Goal: Task Accomplishment & Management: Use online tool/utility

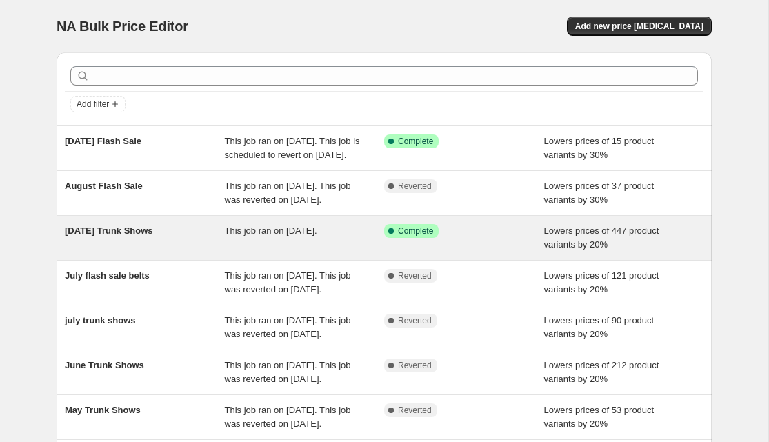
click at [178, 252] on div "[DATE] Trunk Shows" at bounding box center [145, 238] width 160 height 28
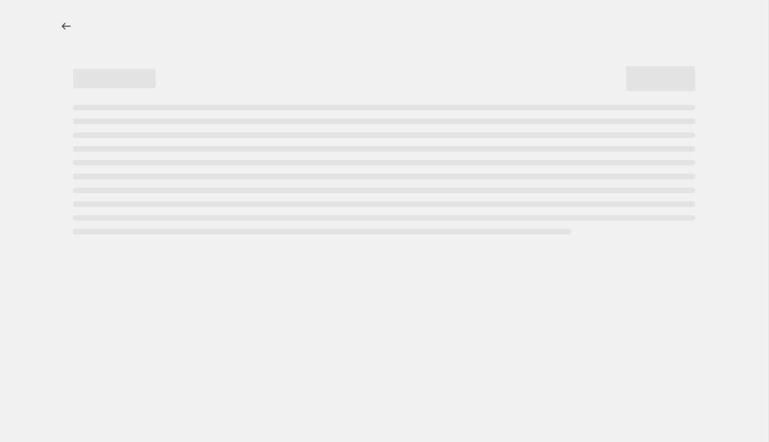
select select "percentage"
select select "no_change"
select select "vendor"
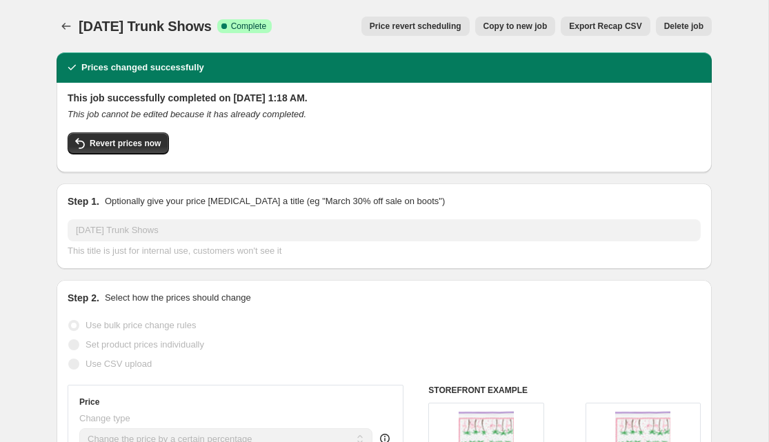
click at [424, 28] on span "Price revert scheduling" at bounding box center [416, 26] width 92 height 11
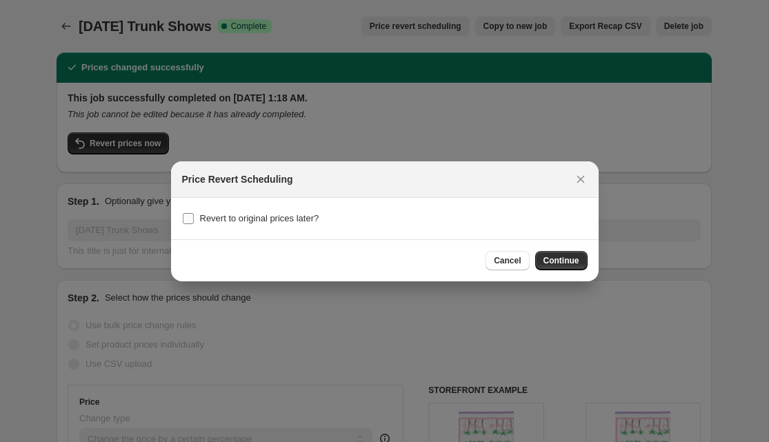
click at [191, 216] on input "Revert to original prices later?" at bounding box center [188, 218] width 11 height 11
checkbox input "true"
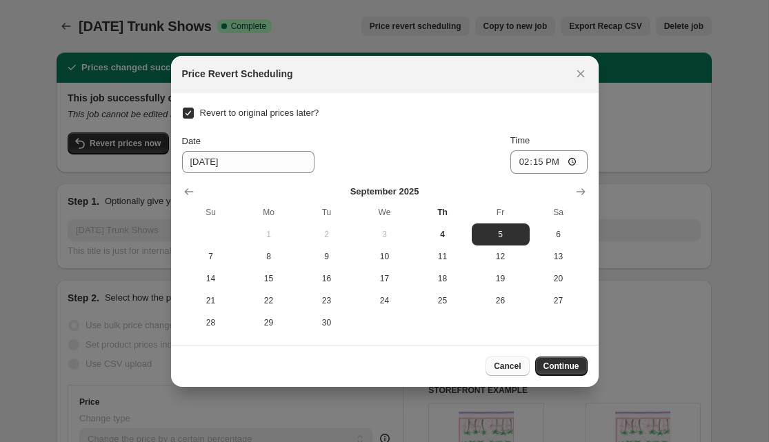
click at [488, 363] on button "Cancel" at bounding box center [506, 366] width 43 height 19
checkbox input "false"
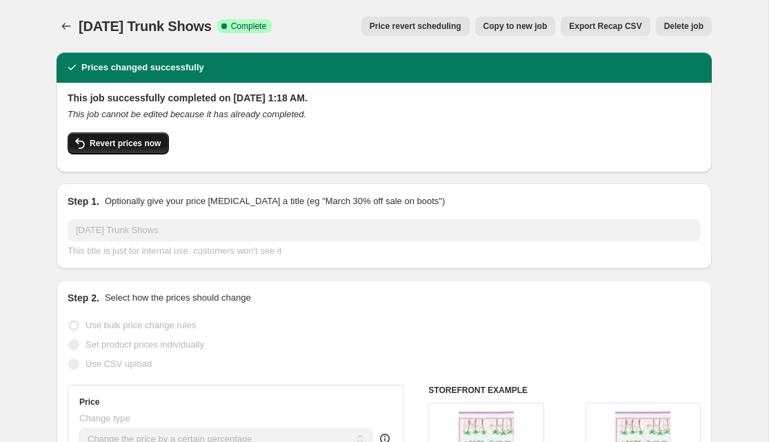
click at [106, 145] on span "Revert prices now" at bounding box center [125, 143] width 71 height 11
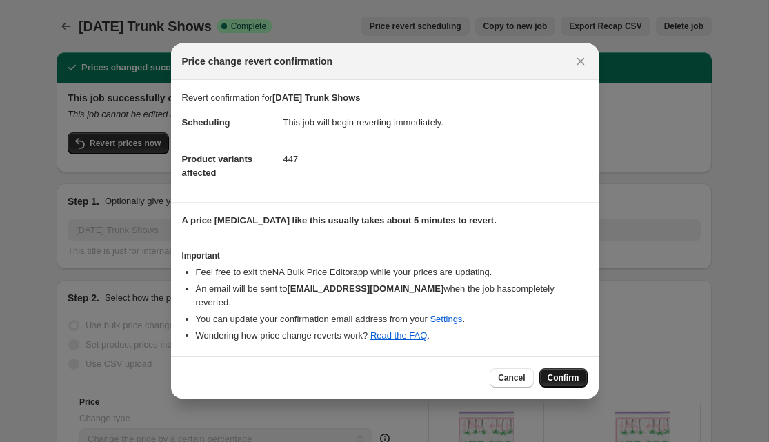
click at [561, 372] on span "Confirm" at bounding box center [564, 377] width 32 height 11
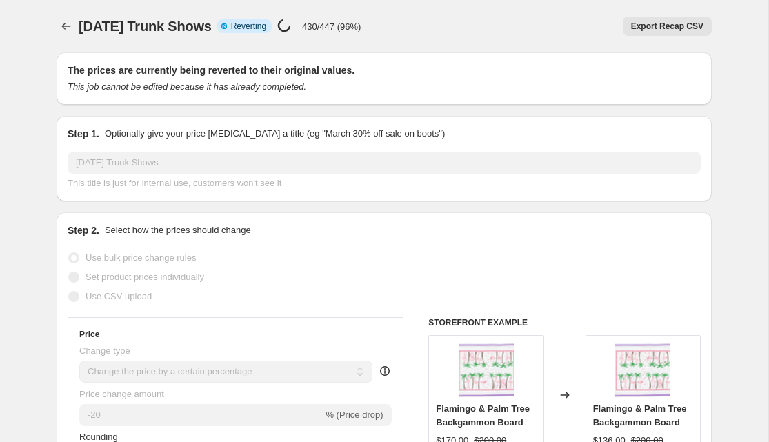
select select "percentage"
select select "no_change"
select select "vendor"
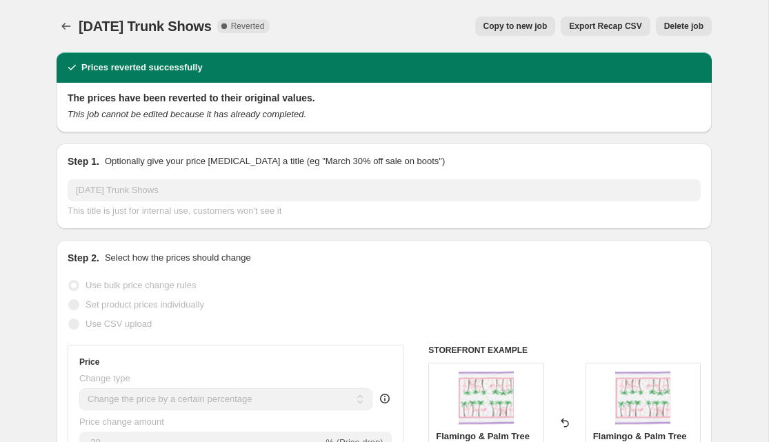
click at [483, 28] on span "Copy to new job" at bounding box center [515, 26] width 64 height 11
select select "percentage"
select select "no_change"
select select "vendor"
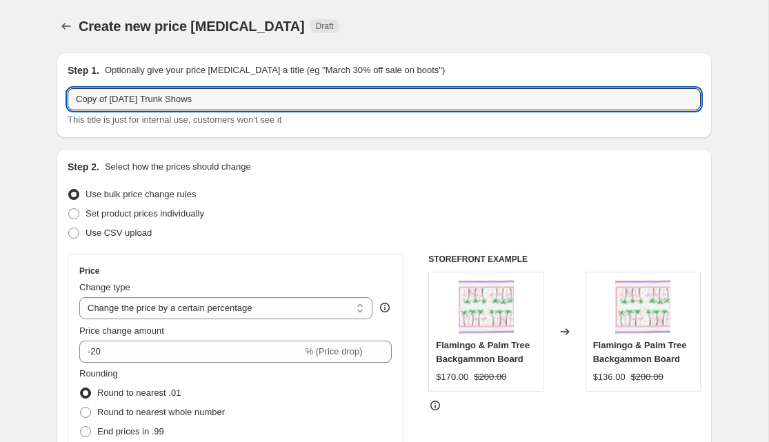
drag, startPoint x: 141, startPoint y: 98, endPoint x: 19, endPoint y: 101, distance: 122.1
type input "[DATE] Trunk Shows"
click at [261, 239] on div "Use CSV upload" at bounding box center [384, 232] width 633 height 19
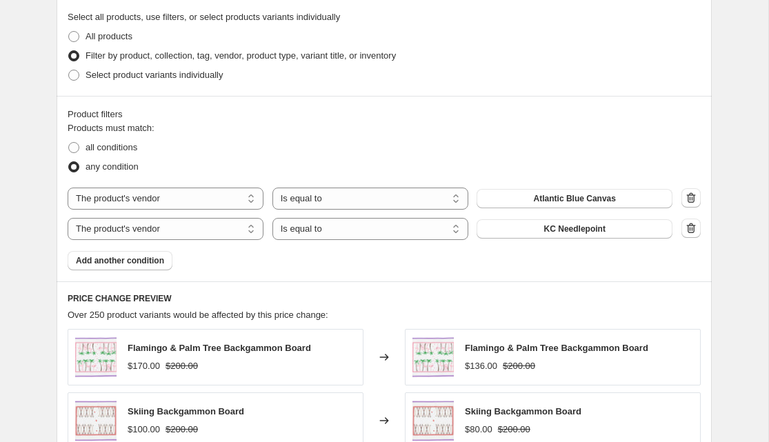
scroll to position [666, 0]
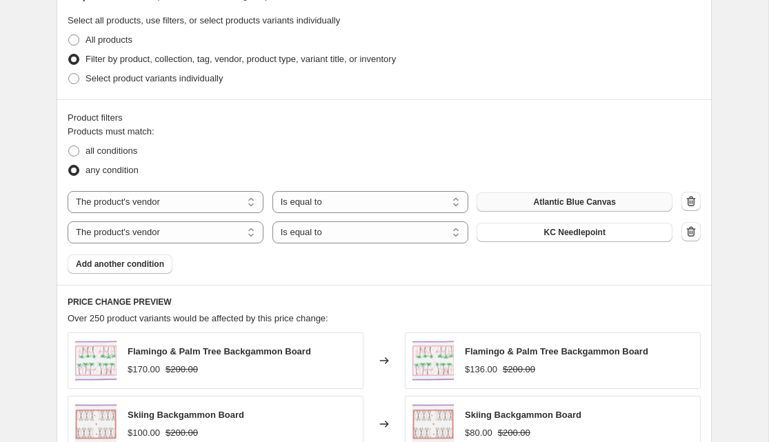
click at [608, 203] on span "Atlantic Blue Canvas" at bounding box center [575, 202] width 82 height 11
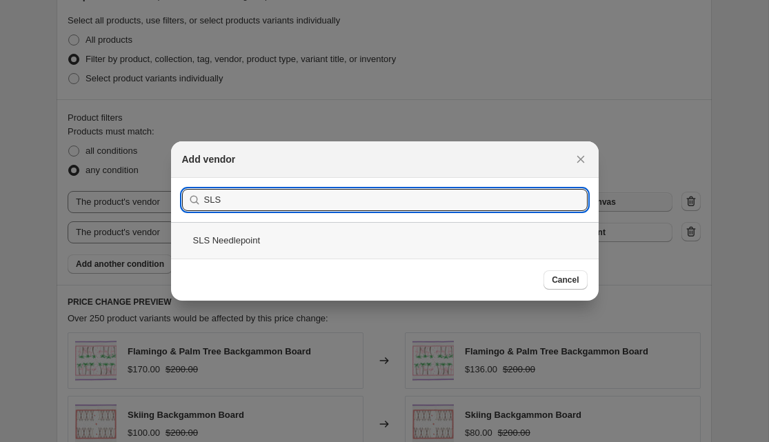
type input "SLS"
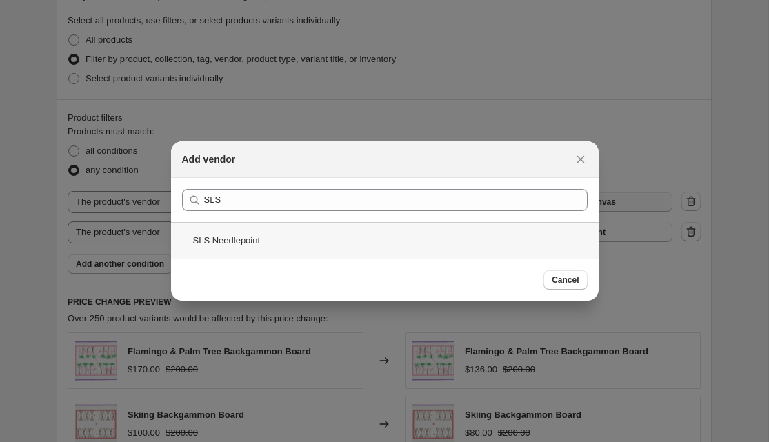
click at [493, 245] on div "SLS Needlepoint" at bounding box center [385, 240] width 428 height 37
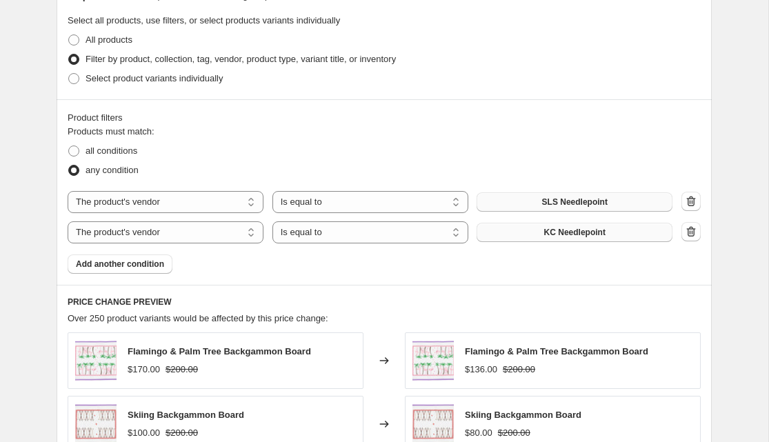
click at [552, 228] on span "KC Needlepoint" at bounding box center [574, 232] width 61 height 11
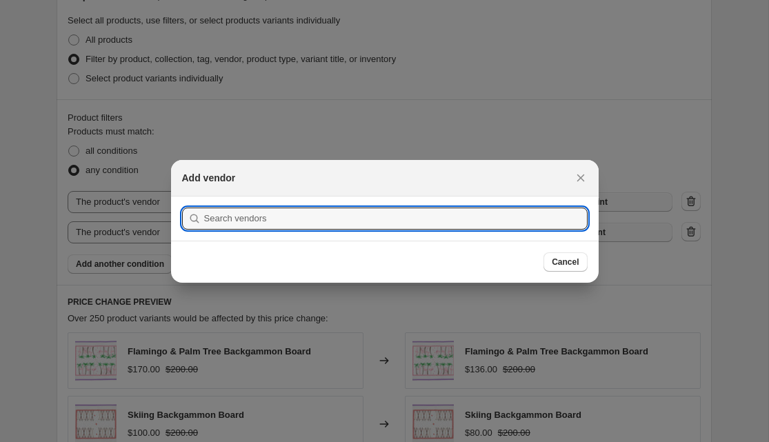
scroll to position [0, 0]
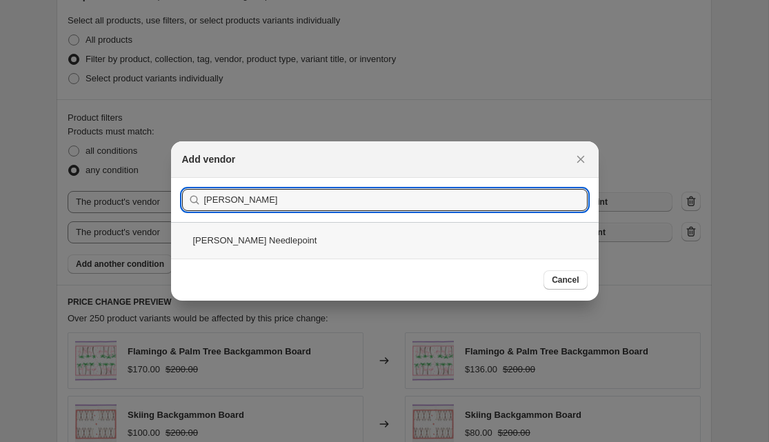
type input "[PERSON_NAME]"
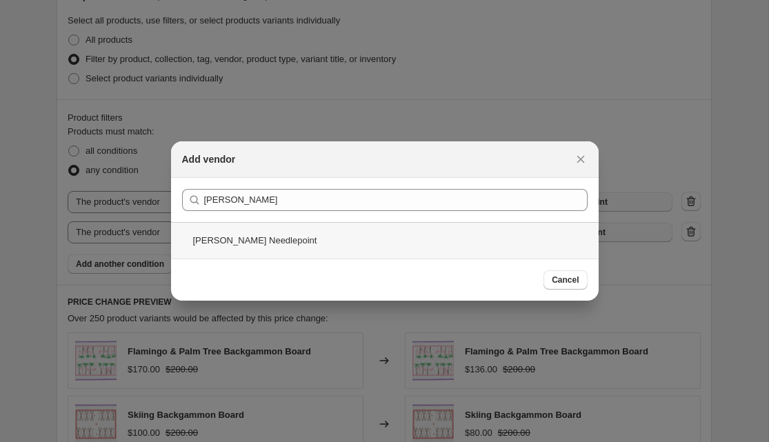
click at [426, 237] on div "[PERSON_NAME] Needlepoint" at bounding box center [385, 240] width 428 height 37
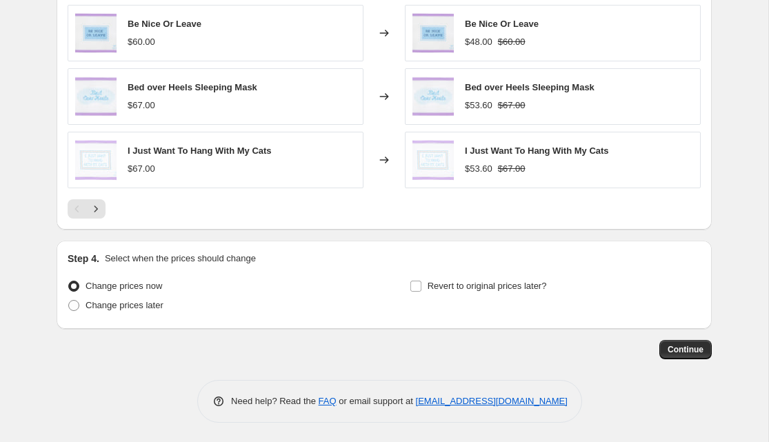
scroll to position [1122, 0]
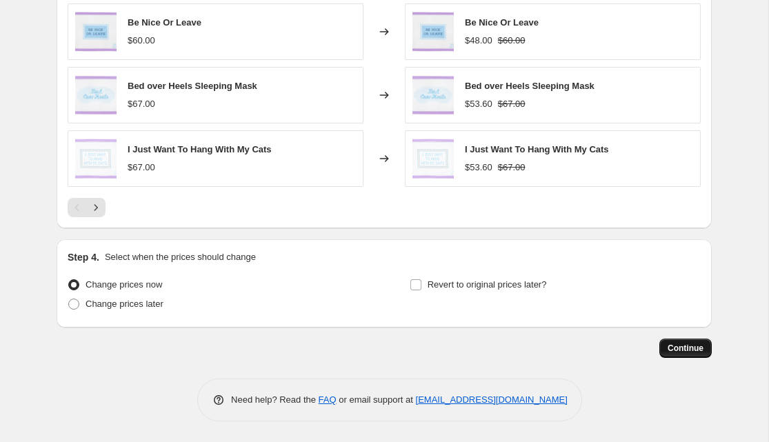
click at [679, 343] on span "Continue" at bounding box center [685, 348] width 36 height 11
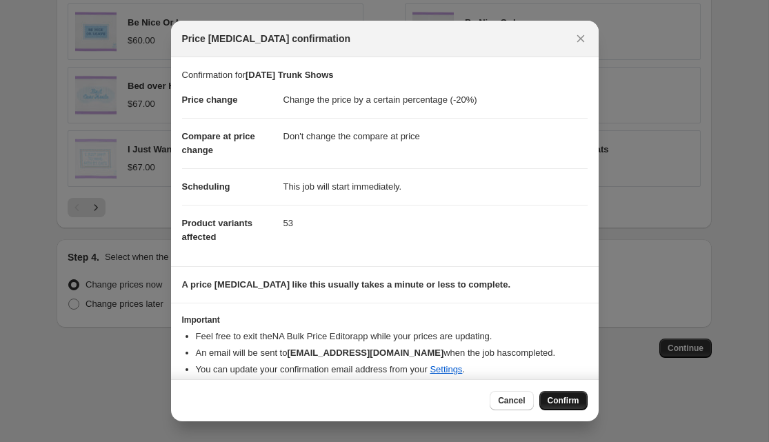
click at [571, 399] on span "Confirm" at bounding box center [564, 400] width 32 height 11
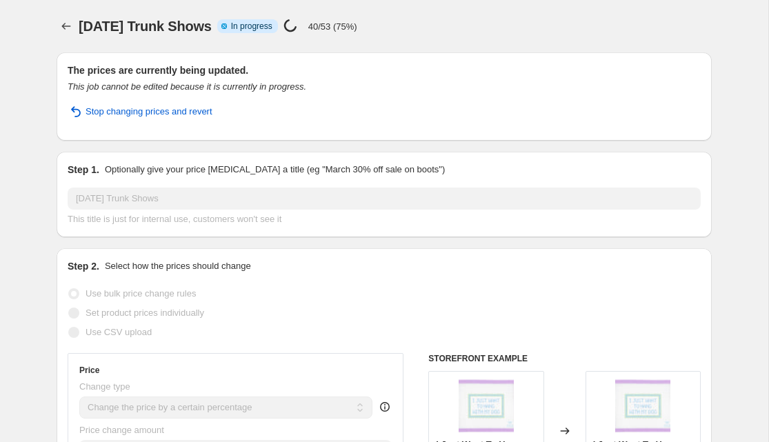
select select "percentage"
select select "no_change"
select select "vendor"
